Goal: Browse casually

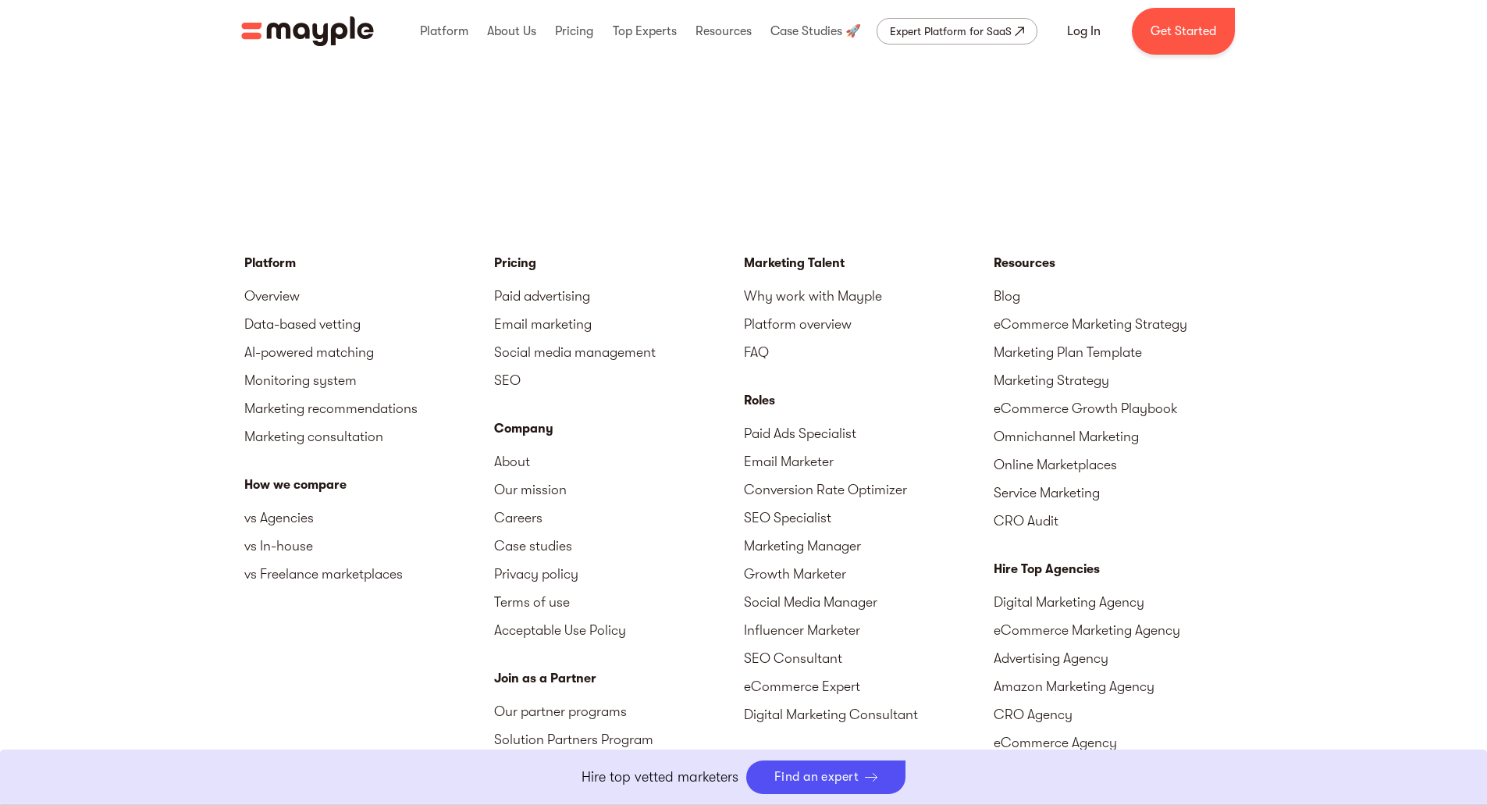
scroll to position [4779, 0]
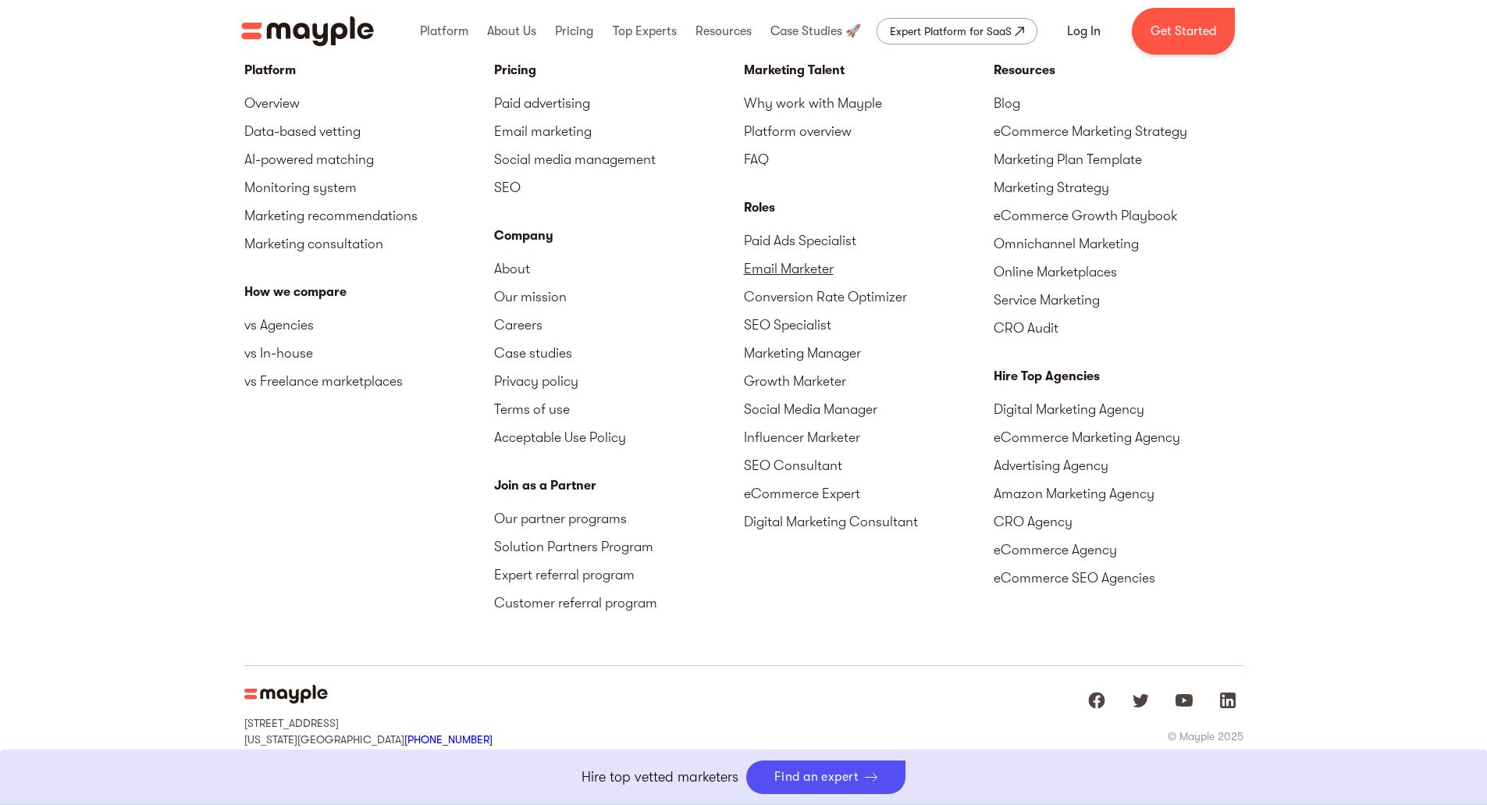
click at [791, 254] on link "Email Marketer" at bounding box center [869, 268] width 250 height 28
